Goal: Transaction & Acquisition: Book appointment/travel/reservation

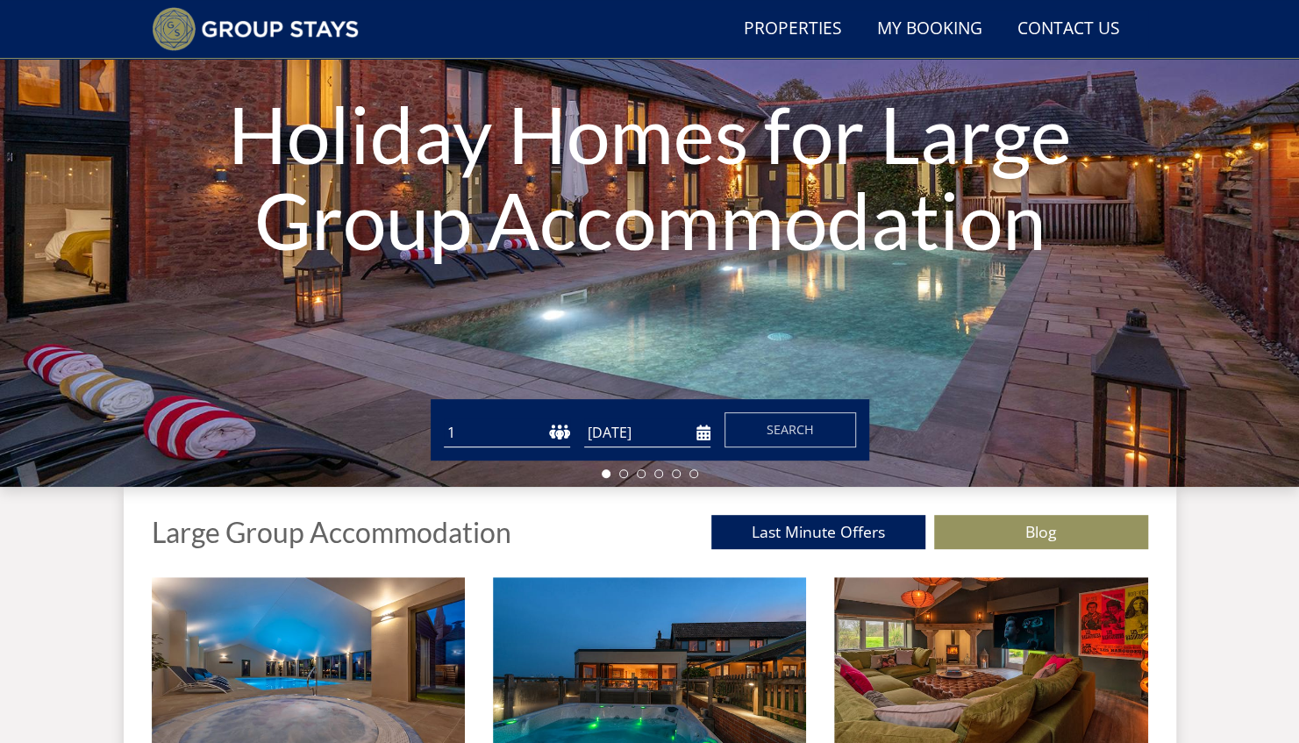
scroll to position [221, 0]
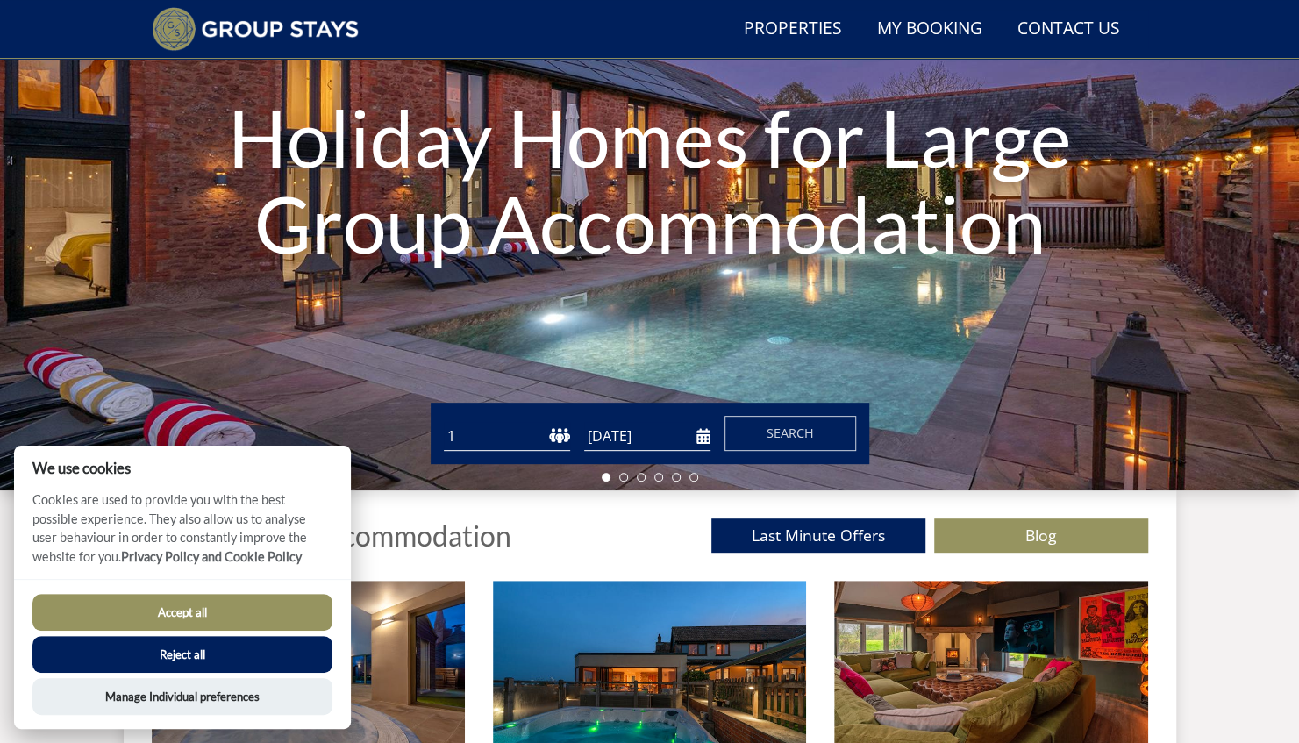
click at [509, 439] on select "1 2 3 4 5 6 7 8 9 10 11 12 13 14 15 16 17 18 19 20 21 22 23 24 25 26 27 28 29 3…" at bounding box center [507, 436] width 126 height 29
select select "22"
click at [444, 422] on select "1 2 3 4 5 6 7 8 9 10 11 12 13 14 15 16 17 18 19 20 21 22 23 24 25 26 27 28 29 3…" at bounding box center [507, 436] width 126 height 29
click at [676, 437] on input "[DATE]" at bounding box center [647, 436] width 126 height 29
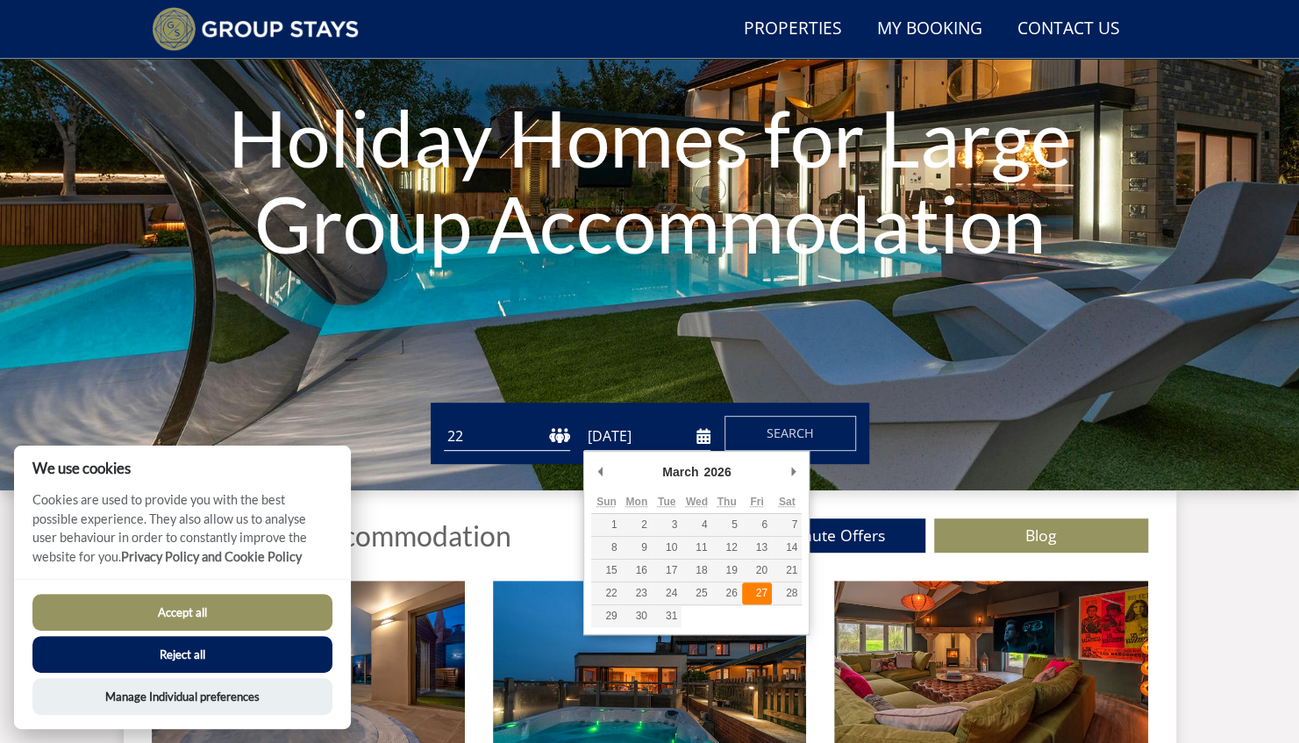
type input "[DATE]"
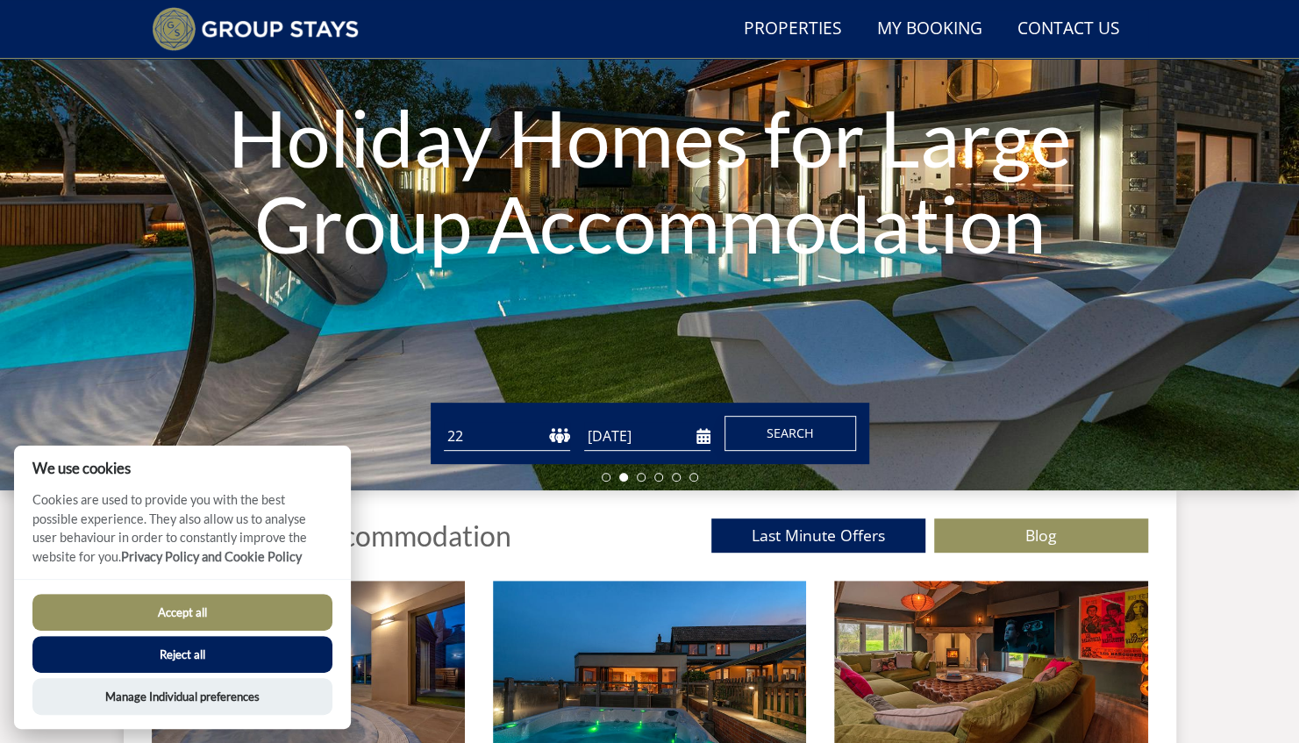
click at [808, 438] on span "Search" at bounding box center [789, 432] width 47 height 17
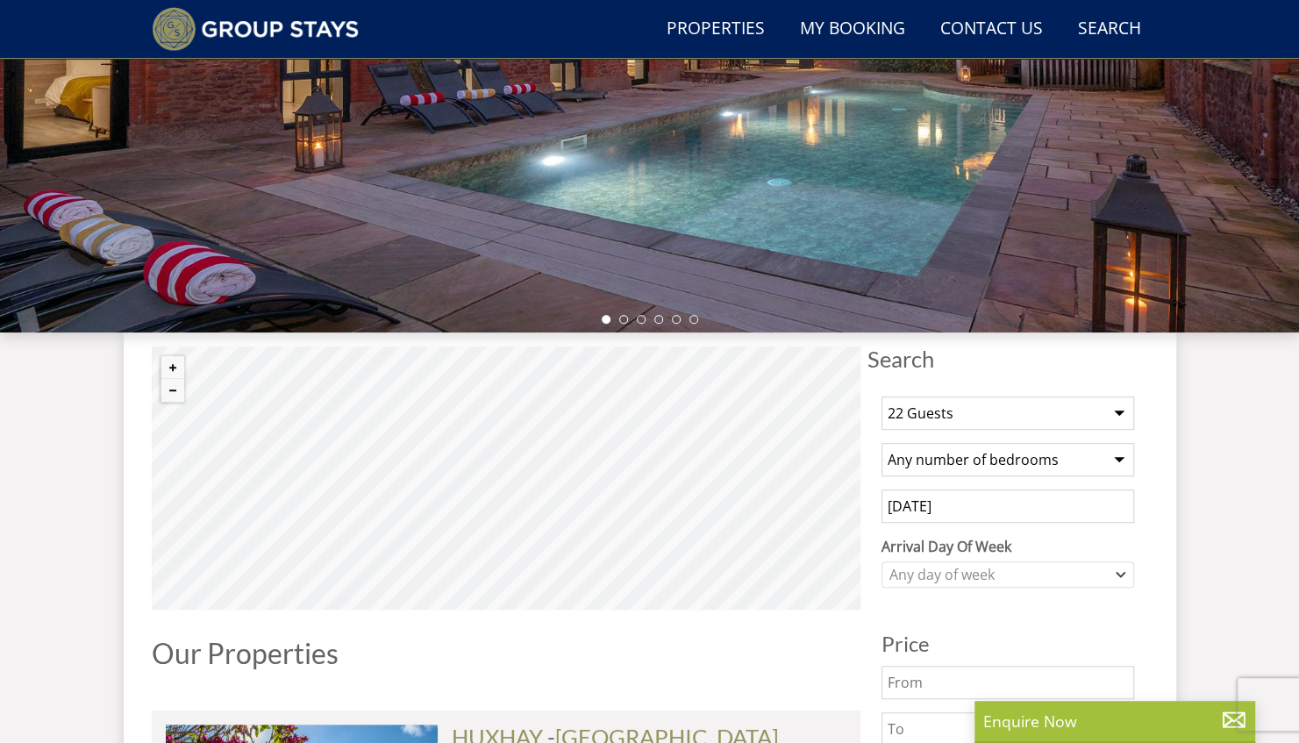
scroll to position [589, 0]
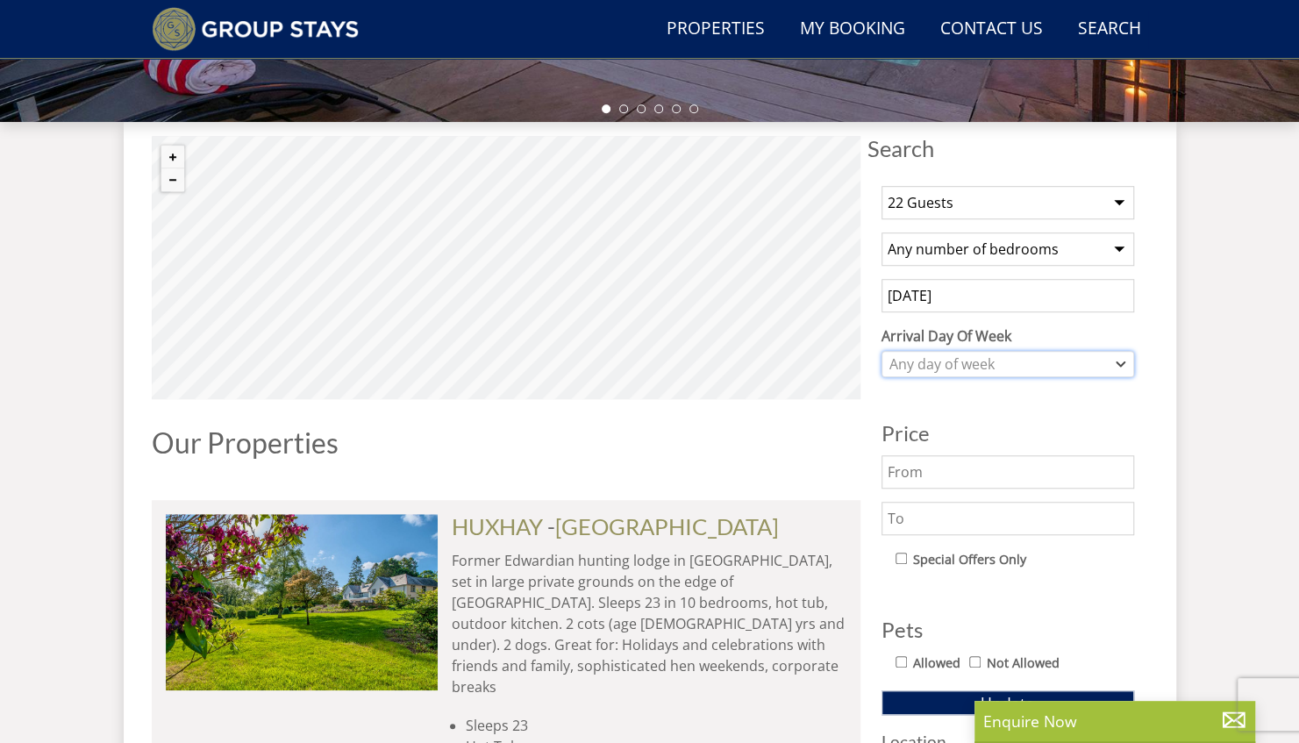
click at [1113, 361] on div "Any day of week" at bounding box center [1007, 364] width 253 height 26
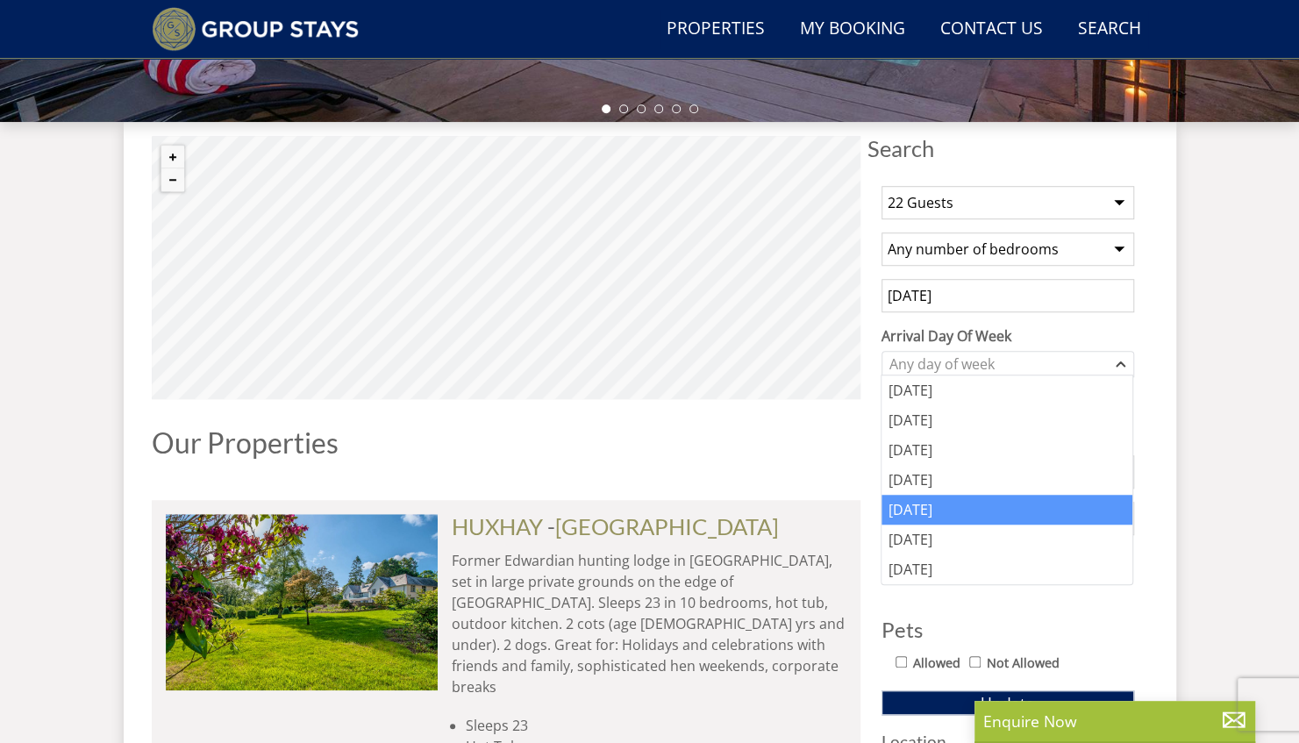
click at [964, 497] on div "[DATE]" at bounding box center [1006, 510] width 251 height 30
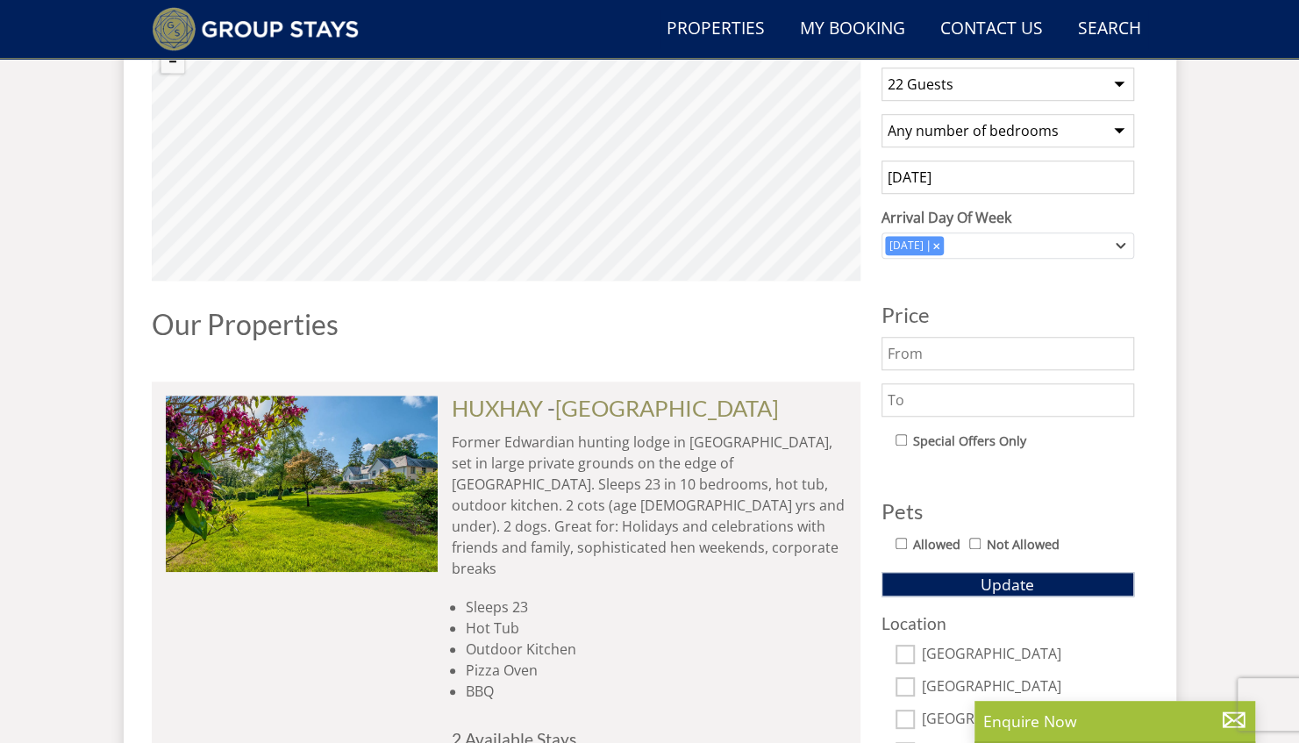
scroll to position [677, 0]
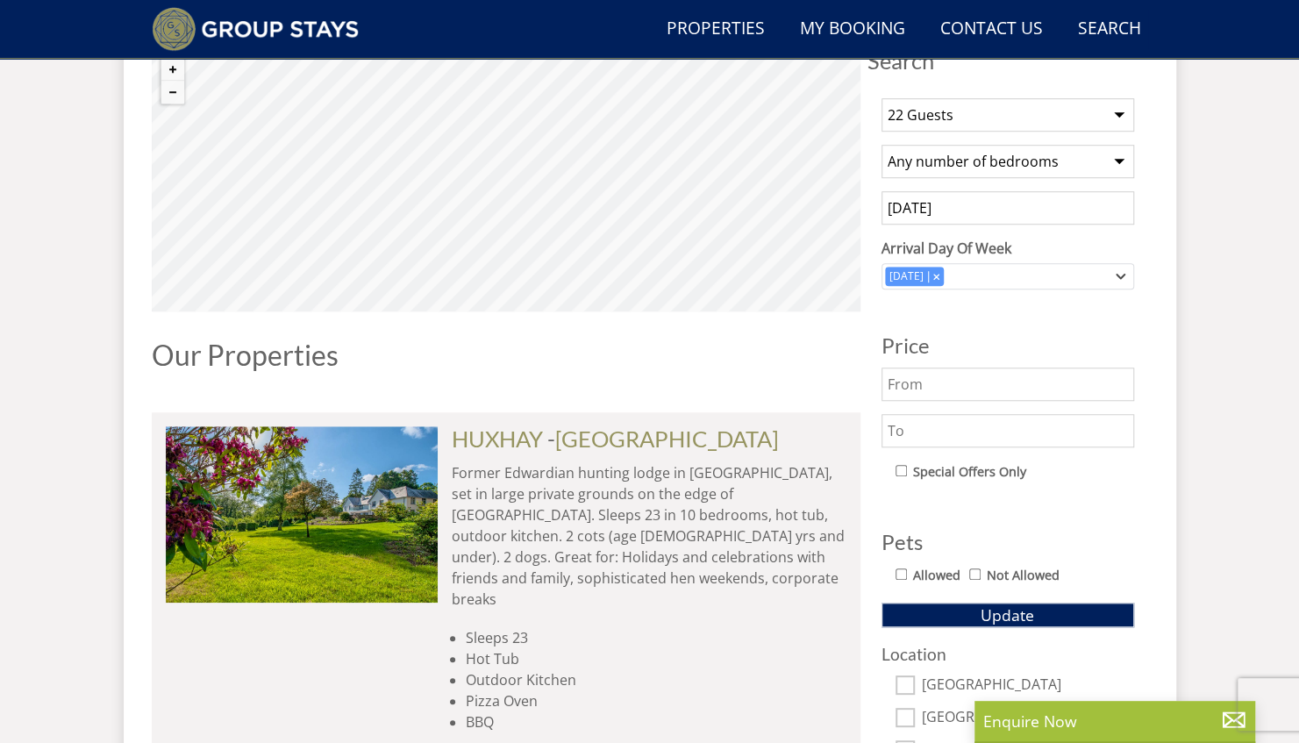
click at [1016, 384] on input "text" at bounding box center [1007, 383] width 253 height 33
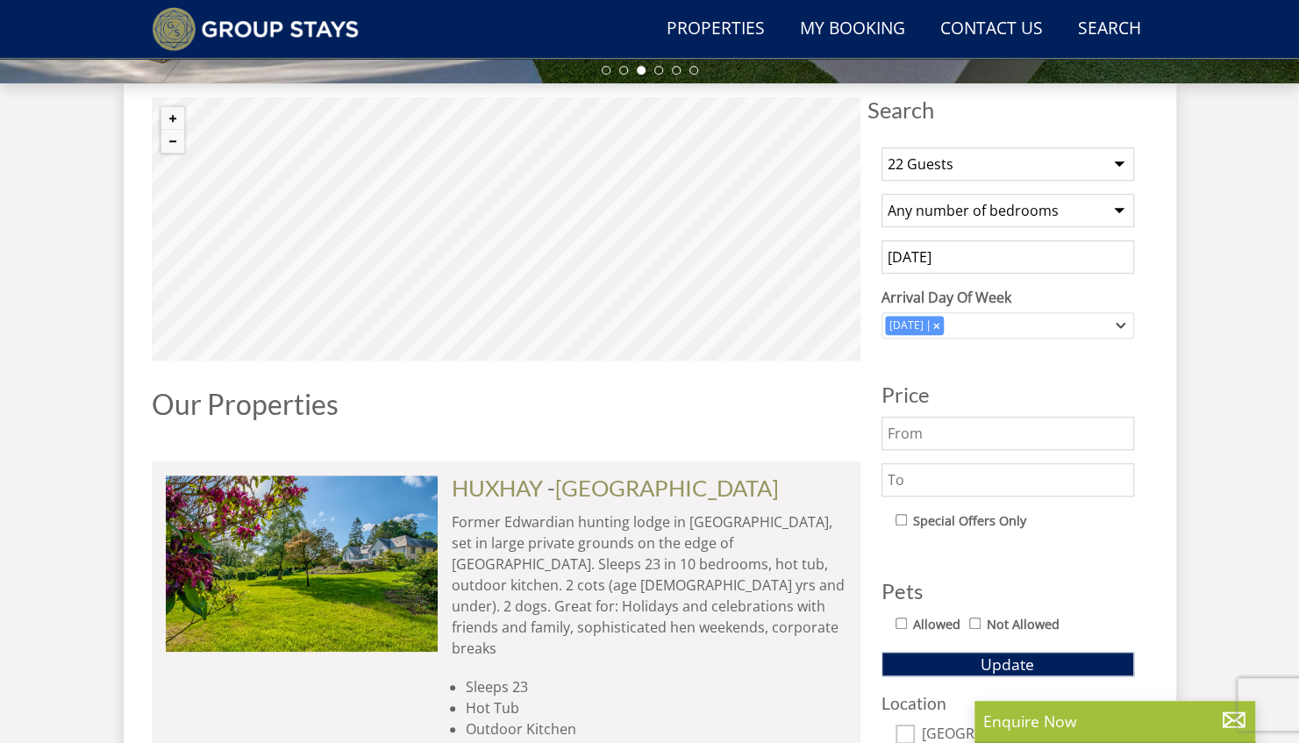
scroll to position [589, 0]
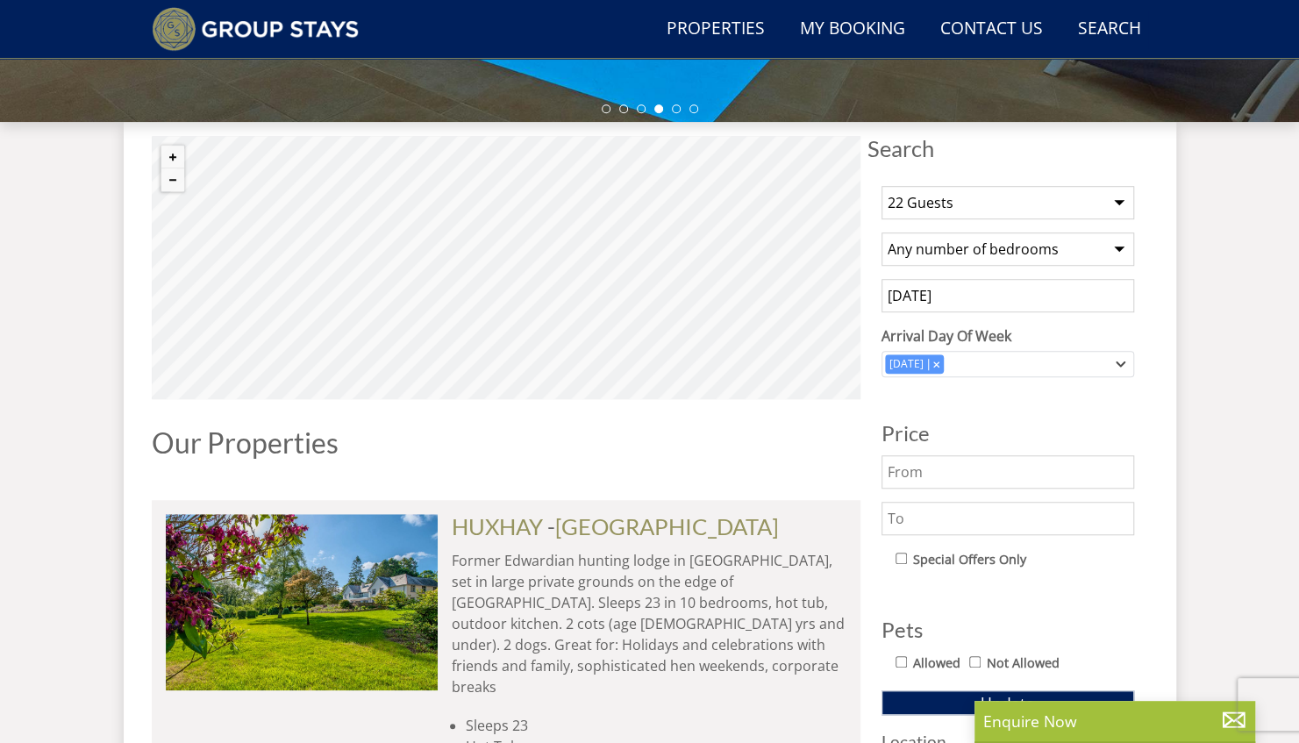
click at [1011, 287] on input "[DATE]" at bounding box center [1007, 295] width 253 height 33
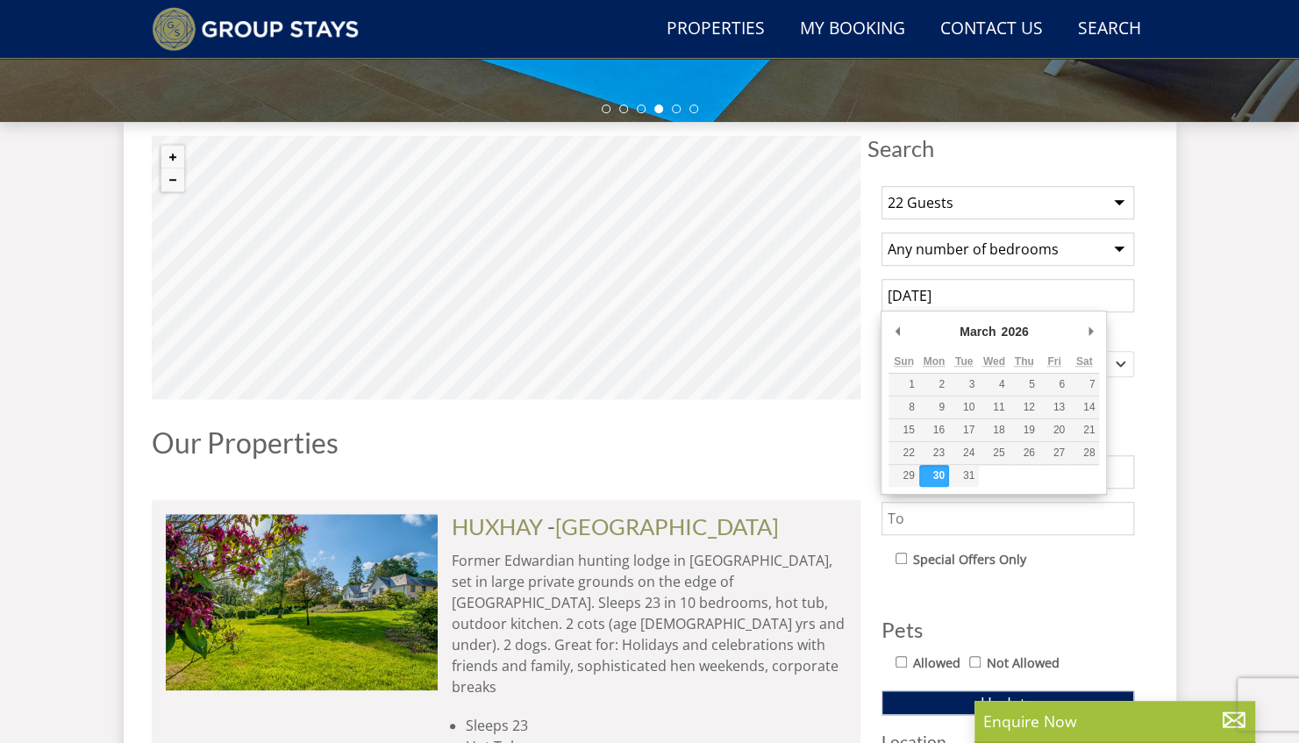
click at [1034, 286] on input "[DATE]" at bounding box center [1007, 295] width 253 height 33
type input "[DATE]"
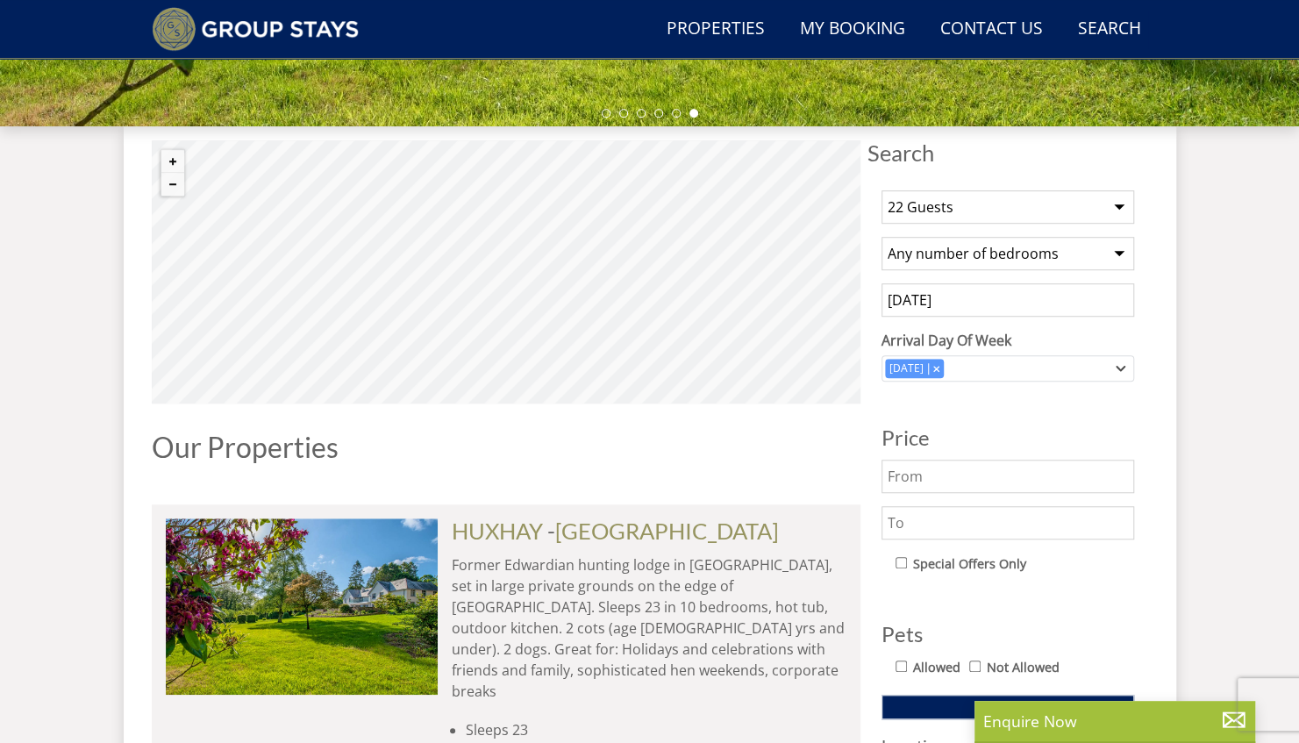
scroll to position [765, 0]
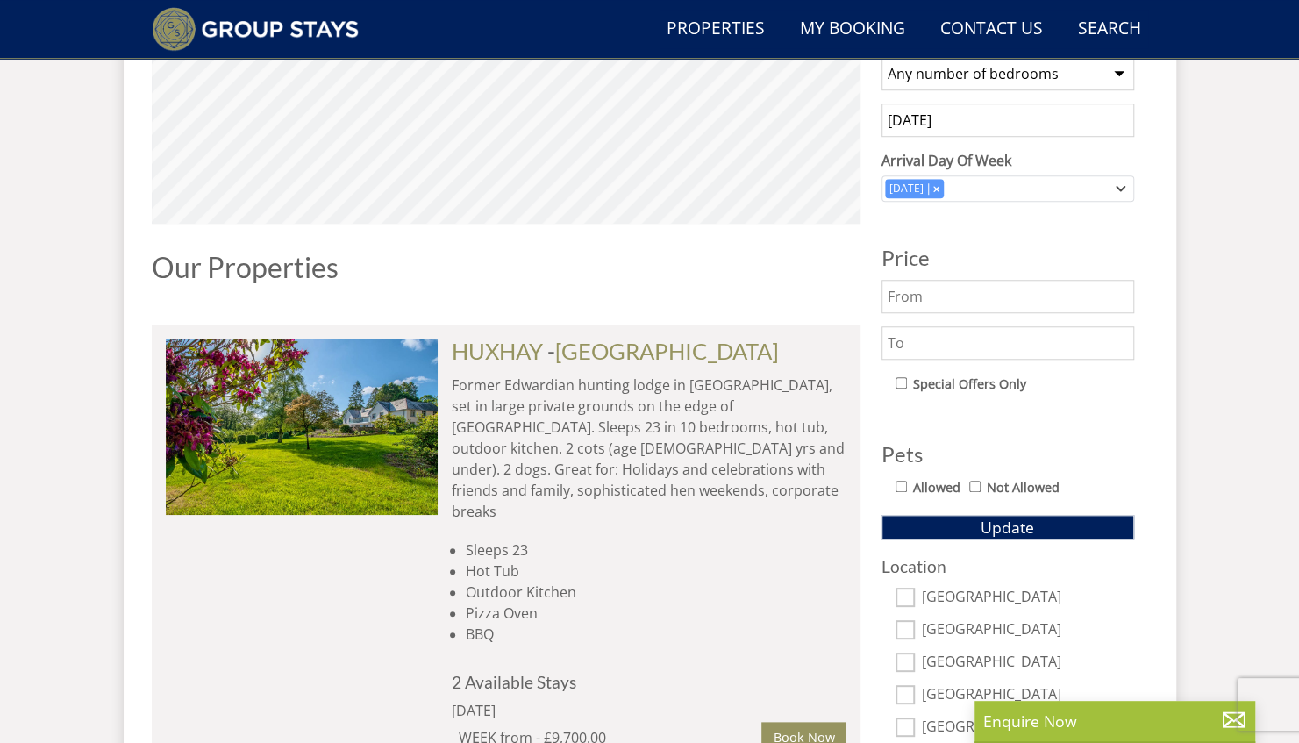
click at [1019, 340] on input "text" at bounding box center [1007, 342] width 253 height 33
type input "4500"
click at [1014, 528] on span "Update" at bounding box center [1006, 526] width 53 height 21
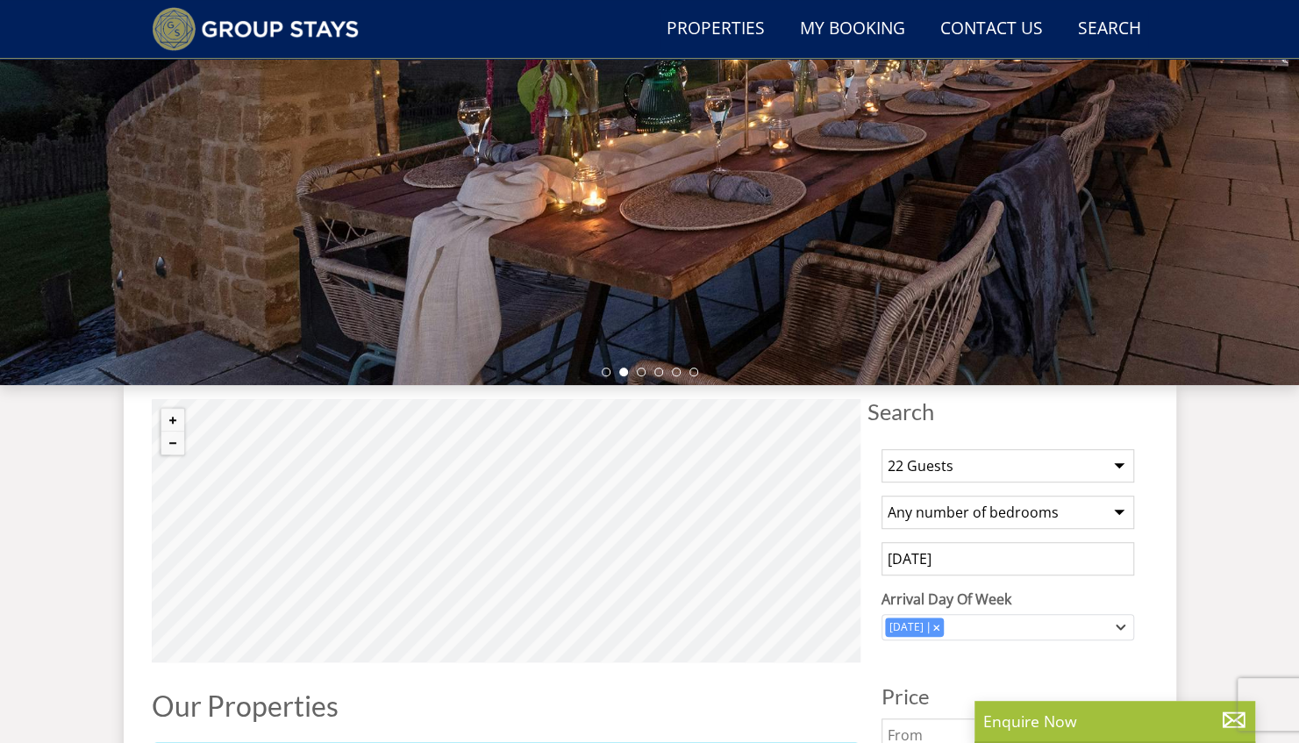
scroll to position [221, 0]
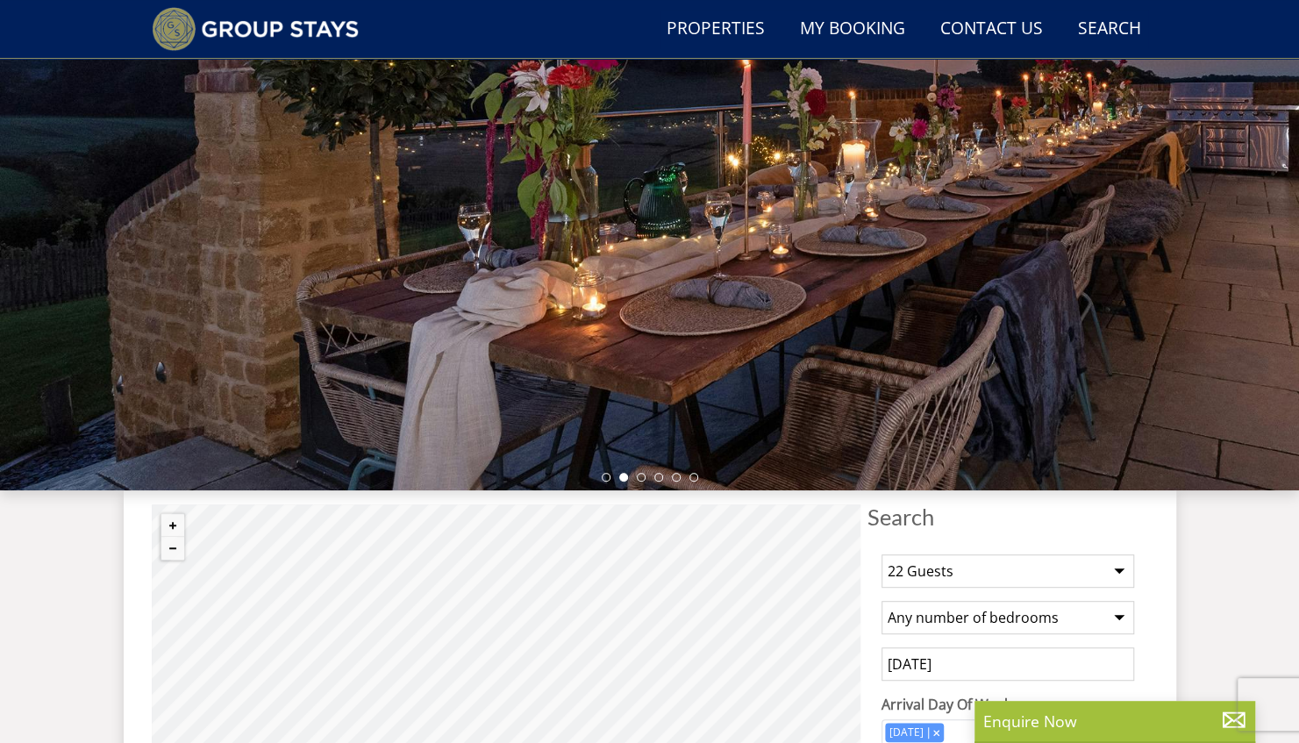
select select "22"
